Goal: Task Accomplishment & Management: Use online tool/utility

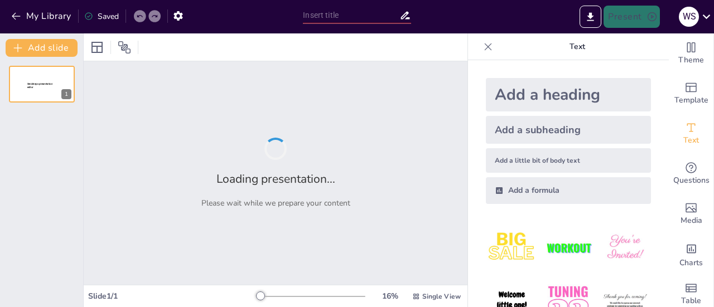
type input "Monthly report"
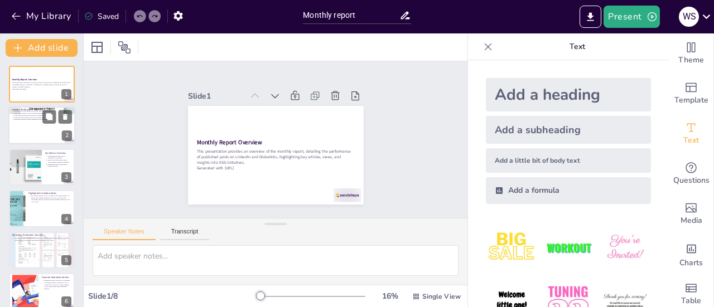
click at [47, 124] on div at bounding box center [41, 126] width 67 height 38
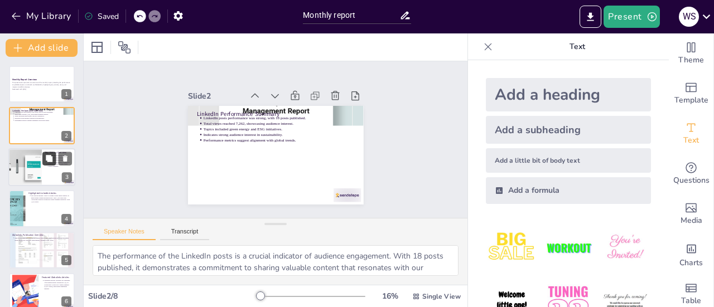
click at [45, 161] on icon at bounding box center [49, 159] width 8 height 8
type textarea "The comprehensive metrics are vital for assessing the effectiveness of our cont…"
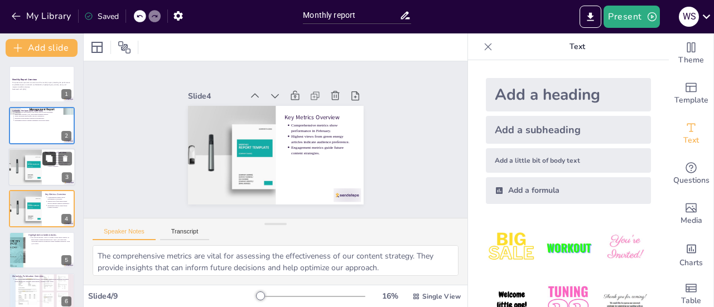
scroll to position [27, 0]
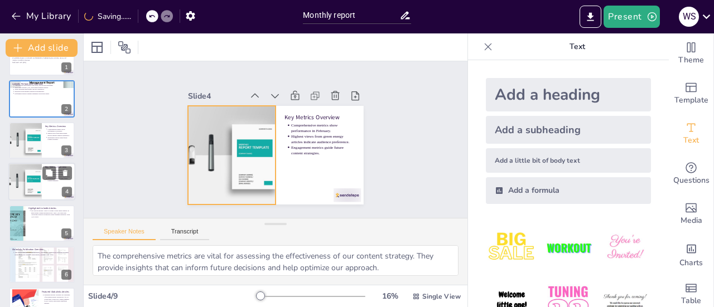
click at [38, 190] on div at bounding box center [25, 182] width 54 height 38
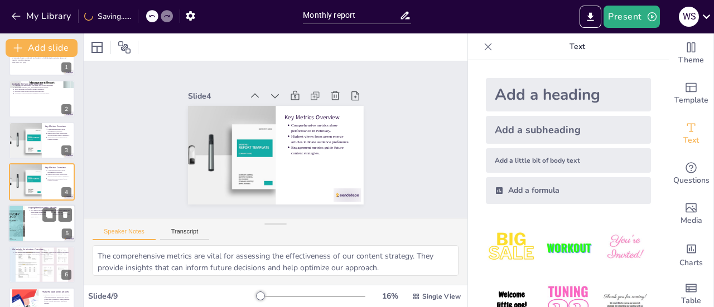
click at [32, 231] on div at bounding box center [41, 224] width 67 height 38
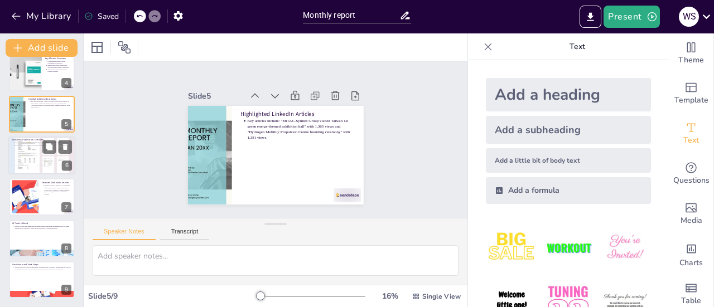
click at [29, 171] on div at bounding box center [41, 155] width 67 height 47
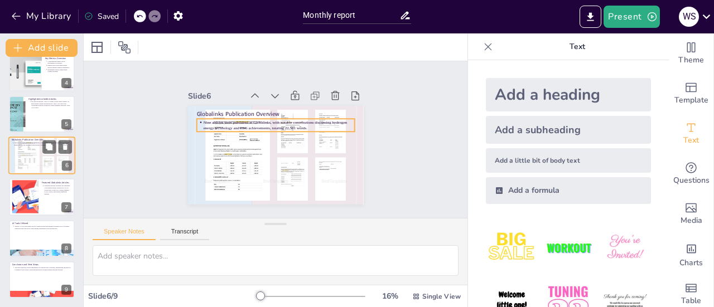
scroll to position [109, 0]
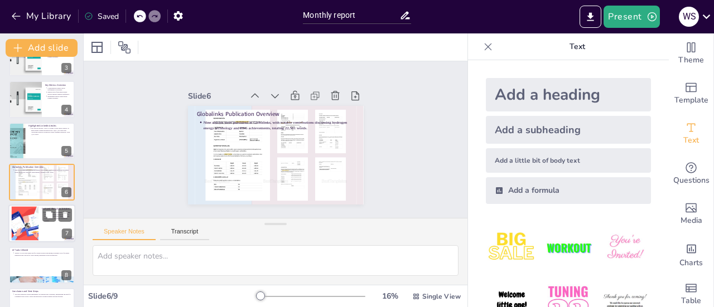
click at [29, 205] on div "Featured Globalinks Articles Highlights include "Potential & Challenges of Hydr…" at bounding box center [41, 224] width 67 height 38
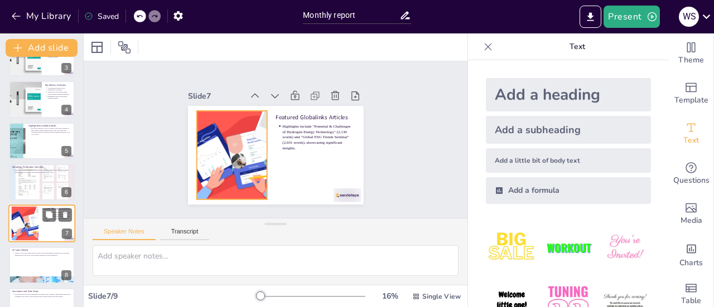
scroll to position [136, 0]
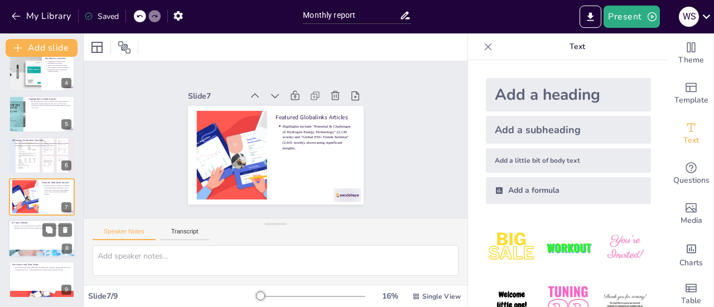
click at [31, 238] on div at bounding box center [41, 239] width 67 height 38
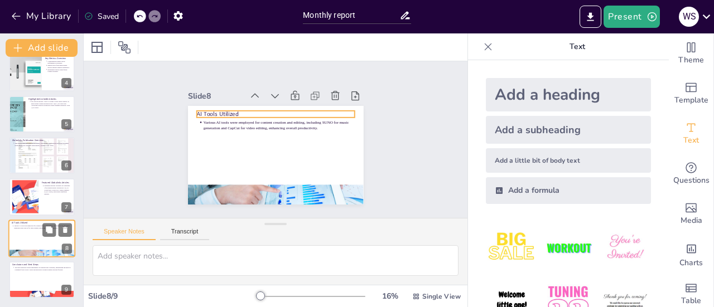
click at [27, 226] on p "Various AI tools were employed for content creation and editing, including SUNO…" at bounding box center [43, 227] width 58 height 4
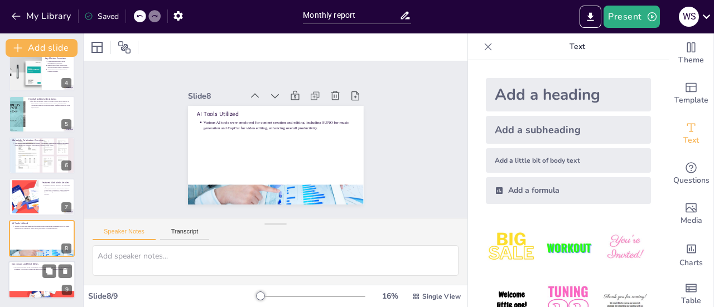
click at [31, 262] on div "Monthly Report Overview This presentation provides an overview of the monthly r…" at bounding box center [41, 114] width 83 height 369
click at [26, 269] on p "The report indicates strong engagement on LinkedIn and Globalinks, emphasizing …" at bounding box center [43, 269] width 58 height 4
